Goal: Download file/media

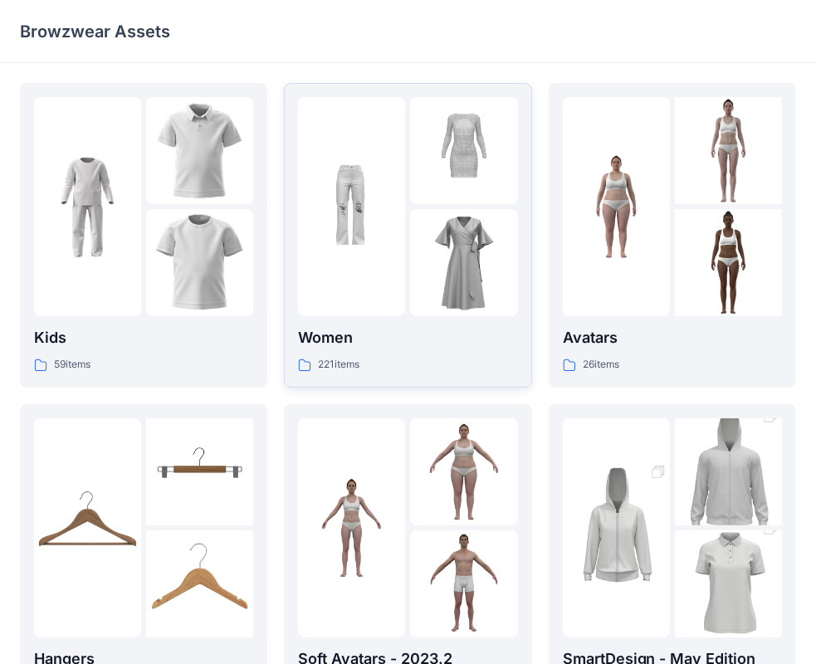
click at [467, 246] on img at bounding box center [463, 262] width 107 height 107
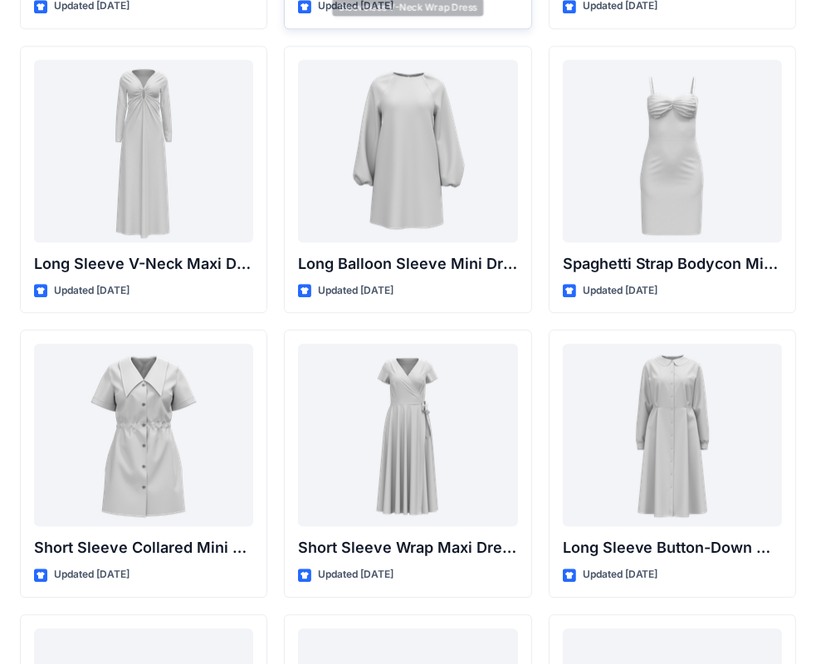
scroll to position [2837, 0]
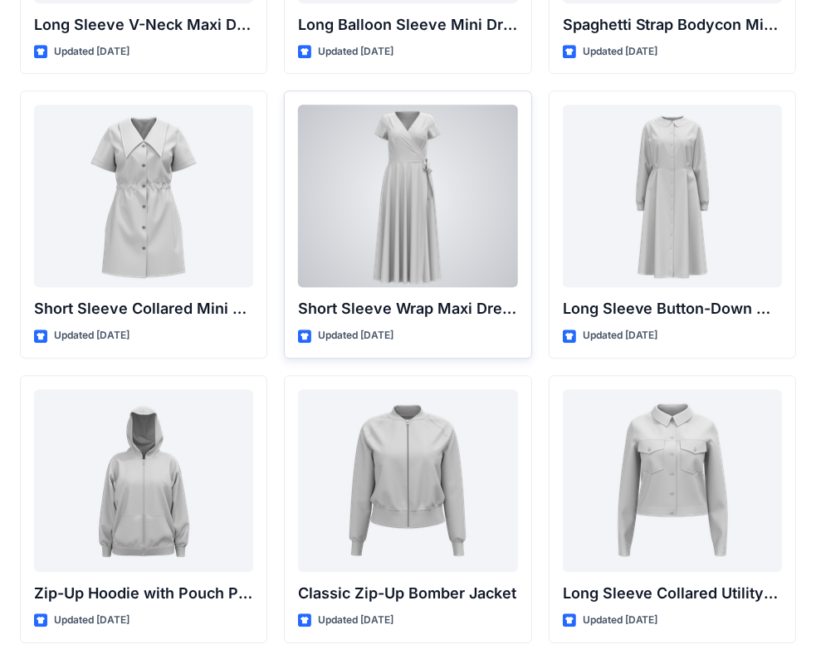
click at [435, 244] on div at bounding box center [407, 196] width 219 height 183
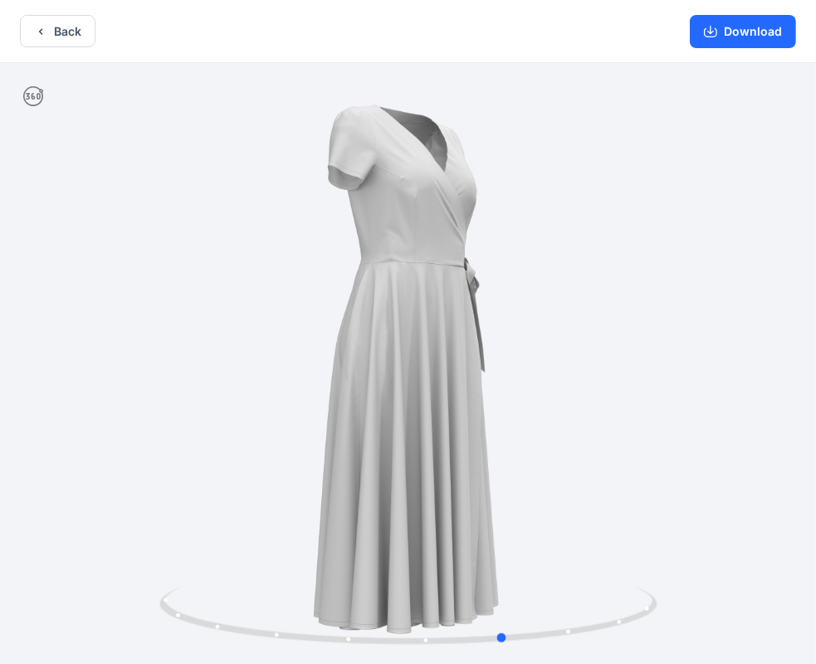
drag, startPoint x: 512, startPoint y: 292, endPoint x: 110, endPoint y: 309, distance: 401.4
click at [110, 309] on div at bounding box center [408, 365] width 816 height 605
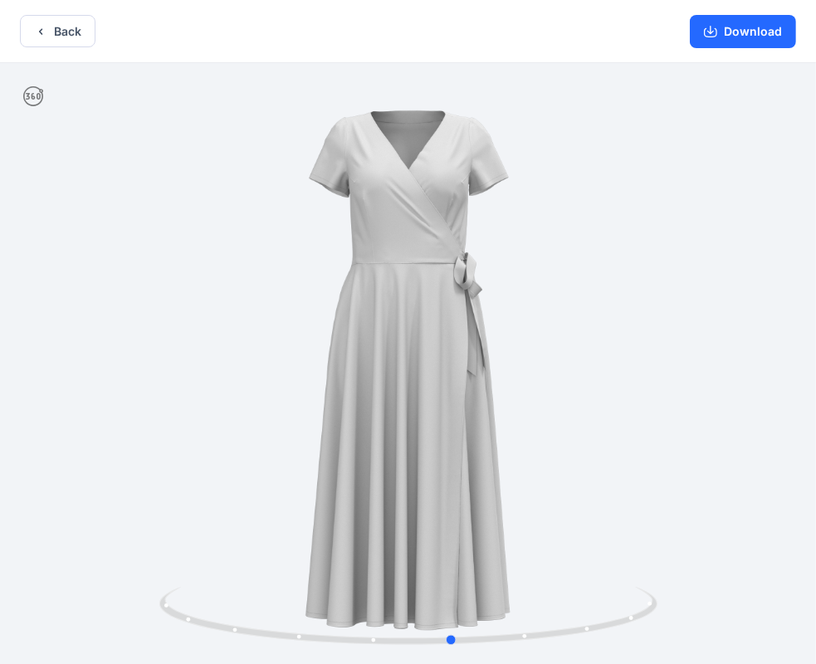
drag, startPoint x: 541, startPoint y: 306, endPoint x: 488, endPoint y: 318, distance: 53.8
click at [488, 318] on div at bounding box center [408, 365] width 816 height 605
click at [758, 23] on button "Download" at bounding box center [743, 31] width 106 height 33
click at [723, 29] on button "Download" at bounding box center [743, 31] width 106 height 33
